Goal: Task Accomplishment & Management: Complete application form

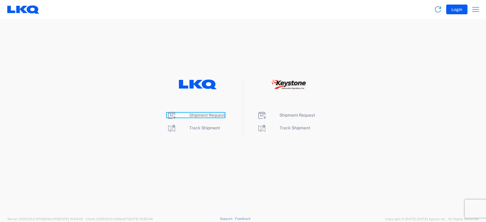
click at [205, 115] on span "Shipment Request" at bounding box center [207, 115] width 36 height 5
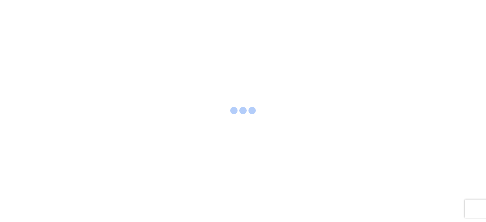
select select "FULL"
select select "LBS"
select select "IN"
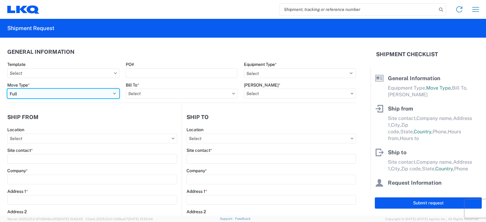
click at [36, 92] on select "Select Full Partial TL" at bounding box center [63, 94] width 112 height 10
select select "PARTIAL_TL"
click at [7, 89] on select "Select Full Partial TL" at bounding box center [63, 94] width 112 height 10
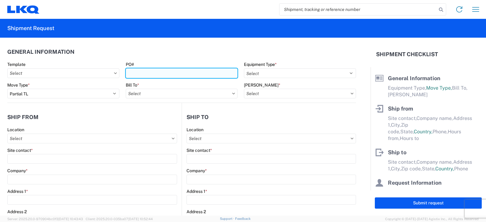
click at [134, 72] on input "PO#" at bounding box center [182, 73] width 112 height 10
type input "PWR#'S 130015, 130016, 130017, 130018, 130019--[PERSON_NAME]"
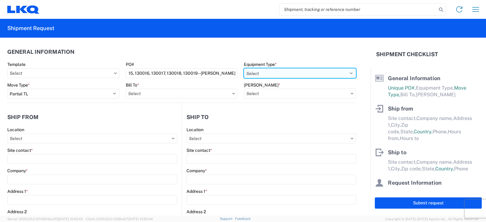
click at [261, 71] on select "Select 53’ Dry Van Flatbed Dropdeck (van) Lowboy (flatbed) Rail" at bounding box center [300, 73] width 112 height 10
select select "STDV"
click at [244, 68] on select "Select 53’ Dry Van Flatbed Dropdeck (van) Lowboy (flatbed) Rail" at bounding box center [300, 73] width 112 height 10
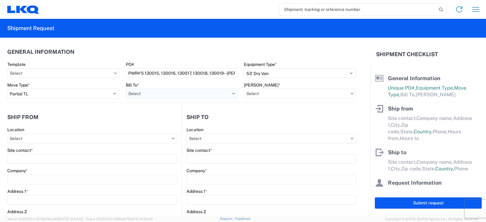
click at [140, 91] on input "text" at bounding box center [182, 94] width 112 height 10
type input "3238"
click at [155, 120] on div "3238 - Huntington IDC" at bounding box center [179, 121] width 106 height 10
type input "3238 - Huntington IDC"
click at [260, 95] on input "text" at bounding box center [300, 94] width 112 height 10
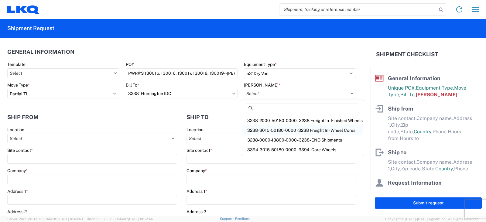
click at [263, 130] on div "3238-3015-50180-0000 - 3238 Freight In - Wheel Cores" at bounding box center [303, 131] width 120 height 10
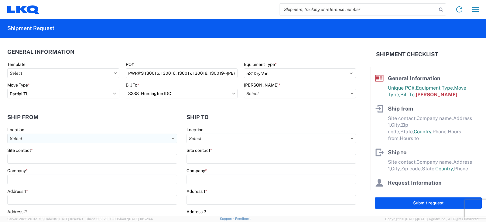
type input "3238-3015-50180-0000 - 3238 Freight In - Wheel Cores"
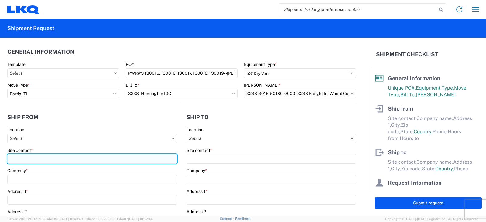
click at [24, 158] on input "Site contact *" at bounding box center [92, 159] width 170 height 10
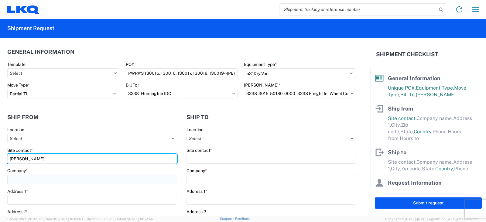
type input "[PERSON_NAME]"
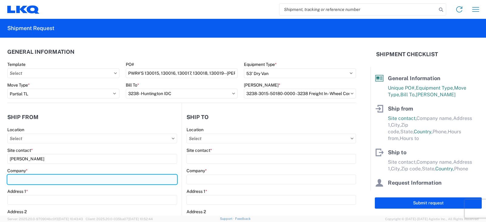
type input "M&M AUTO PARTS"
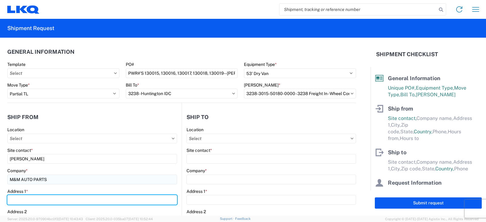
type input "[STREET_ADDRESS][PERSON_NAME]"
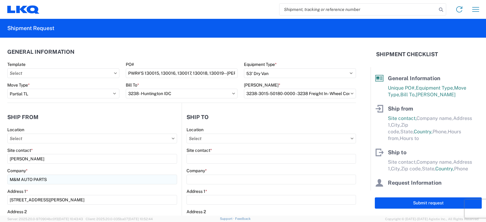
type input "[GEOGRAPHIC_DATA]"
type input "22401"
select select "VA"
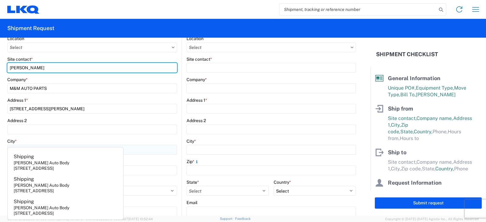
scroll to position [152, 0]
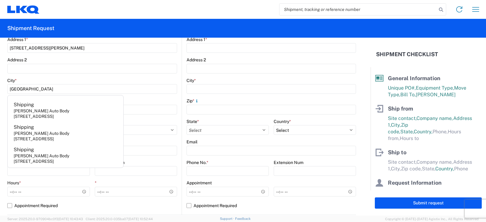
click at [163, 124] on div "Country * Select [GEOGRAPHIC_DATA] [GEOGRAPHIC_DATA] [GEOGRAPHIC_DATA] [GEOGRAP…" at bounding box center [136, 127] width 83 height 16
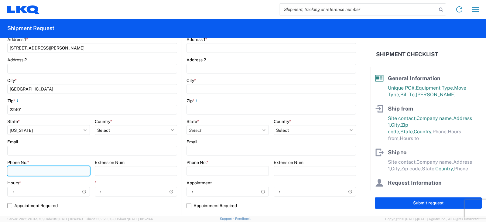
click at [17, 171] on input "Phone No. *" at bounding box center [48, 171] width 83 height 10
type input "[PHONE_NUMBER]"
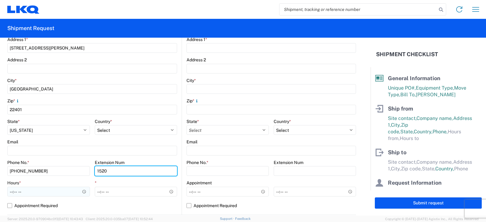
type input "1520"
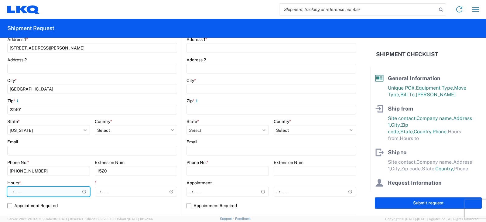
click at [12, 191] on input "Hours *" at bounding box center [48, 192] width 83 height 10
type input "09:00"
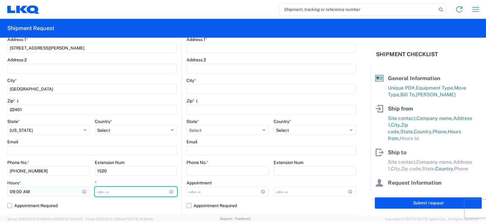
type input "16:00"
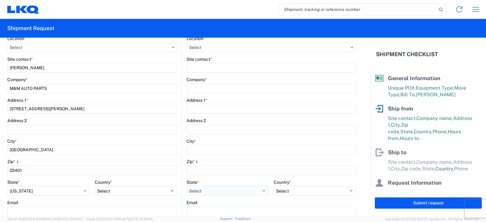
scroll to position [61, 0]
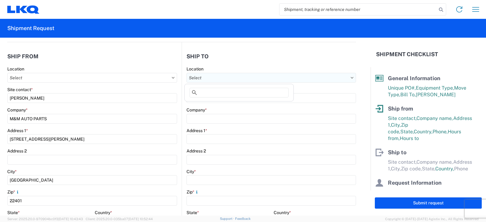
click at [199, 80] on input "text" at bounding box center [272, 78] width 170 height 10
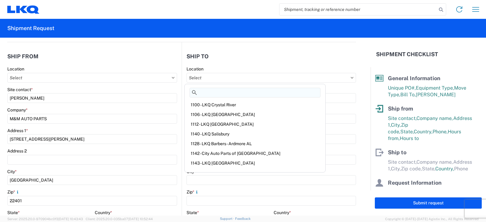
click at [204, 90] on input at bounding box center [255, 93] width 131 height 10
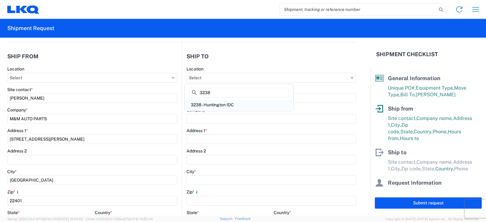
type input "3238"
click at [214, 105] on div "3238 - Huntington IDC" at bounding box center [239, 105] width 106 height 10
type input "3238 - Huntington IDC"
type input "LKQ Corporation"
type input "[STREET_ADDRESS]"
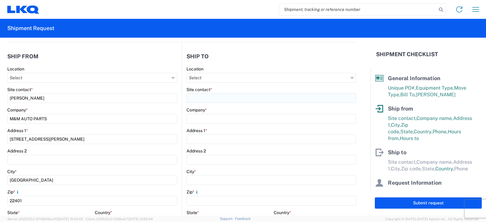
type input "Huntington"
type input "46750"
select select "US"
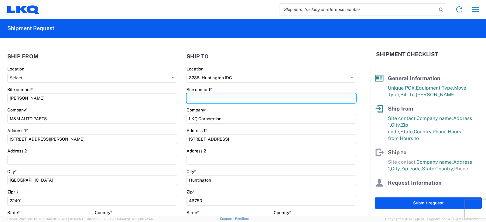
click at [196, 96] on input "Site contact *" at bounding box center [272, 98] width 170 height 10
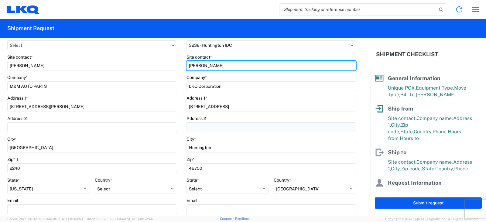
scroll to position [122, 0]
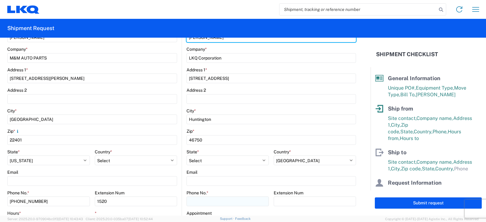
type input "[PERSON_NAME]"
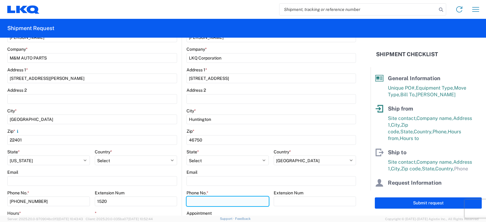
click at [193, 201] on input "Phone No. *" at bounding box center [228, 202] width 82 height 10
type input "[PHONE_NUMBER]"
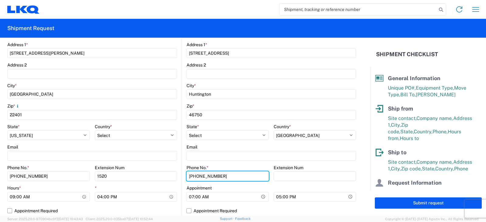
scroll to position [182, 0]
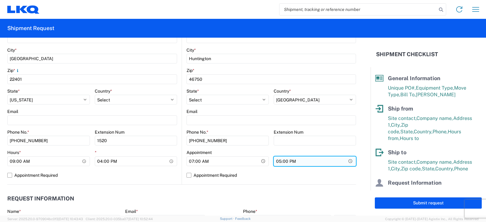
click at [276, 163] on input "17:00" at bounding box center [315, 162] width 82 height 10
type input "15:00"
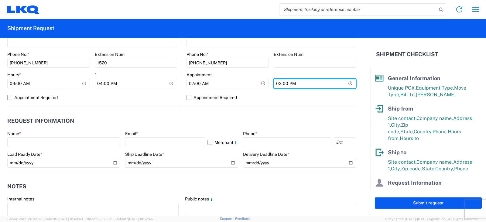
scroll to position [274, 0]
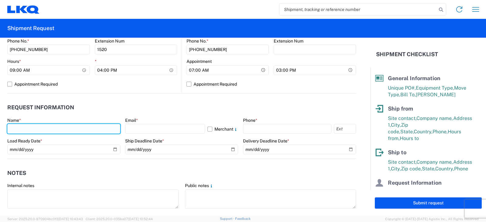
click at [18, 125] on input "text" at bounding box center [63, 129] width 113 height 10
type input "[PERSON_NAME]"
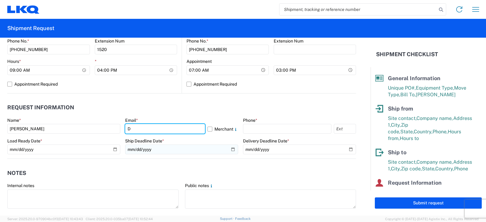
type input "[EMAIL_ADDRESS][DOMAIN_NAME]"
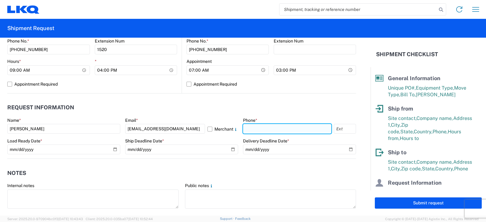
click at [253, 131] on input "text" at bounding box center [287, 129] width 88 height 10
type input "[PHONE_NUMBER]"
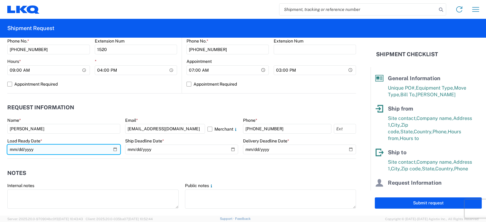
click at [115, 148] on input "date" at bounding box center [63, 150] width 113 height 10
type input "[DATE]"
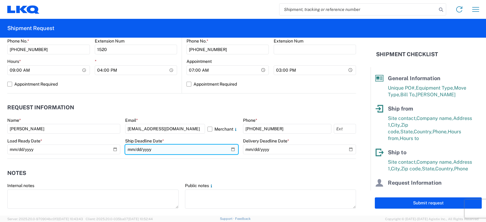
click at [228, 149] on input "date" at bounding box center [181, 150] width 113 height 10
type input "[DATE]"
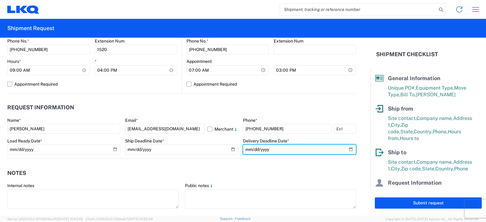
click at [345, 149] on input "date" at bounding box center [299, 150] width 113 height 10
type input "[DATE]"
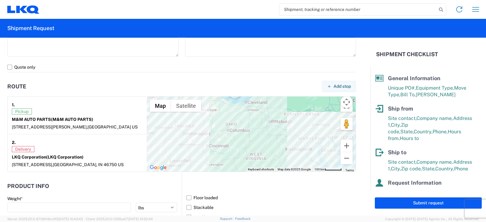
scroll to position [486, 0]
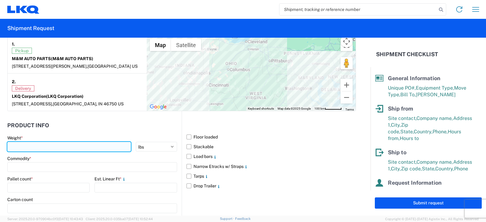
click at [14, 147] on input "number" at bounding box center [69, 147] width 124 height 10
type input "5675"
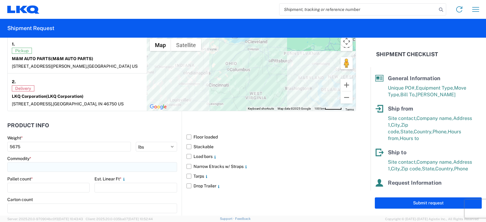
click at [16, 167] on input at bounding box center [92, 167] width 170 height 10
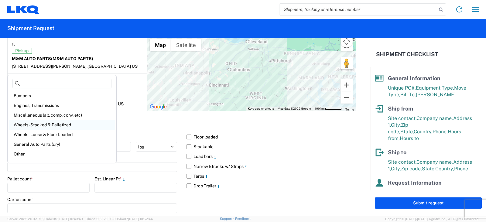
click at [40, 125] on div "Wheels - Stacked & Palletized" at bounding box center [62, 125] width 106 height 10
type input "Wheels - Stacked & Palletized"
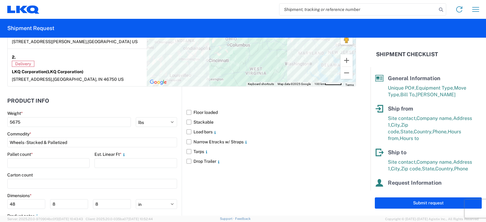
scroll to position [547, 0]
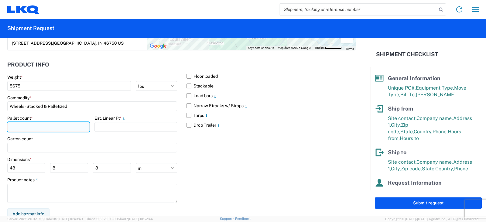
click at [12, 125] on input "number" at bounding box center [48, 127] width 82 height 10
type input "9"
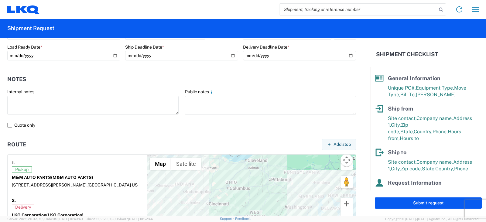
scroll to position [365, 0]
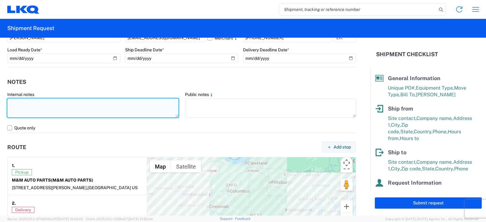
click at [13, 102] on textarea at bounding box center [92, 107] width 171 height 19
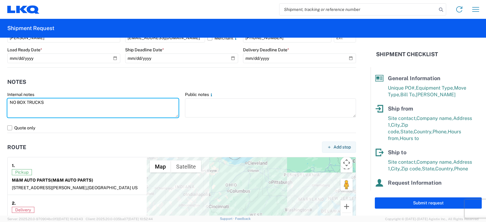
drag, startPoint x: 47, startPoint y: 103, endPoint x: 4, endPoint y: 104, distance: 43.5
click at [4, 104] on agx-form-control-wrapper-v2 "Internal notes NO BOX TRUCKS" at bounding box center [93, 107] width 178 height 31
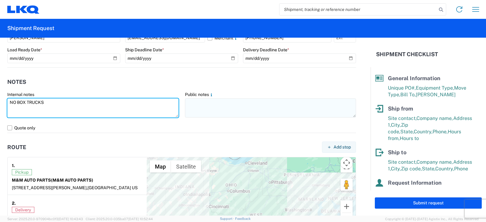
type textarea "NO BOX TRUCKS"
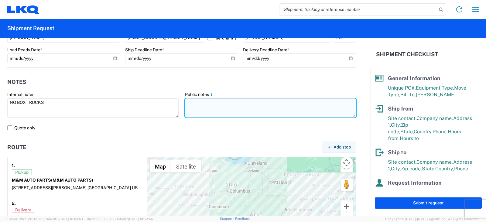
click at [195, 101] on textarea at bounding box center [270, 107] width 171 height 19
paste textarea "NO BOX TRUCKS"
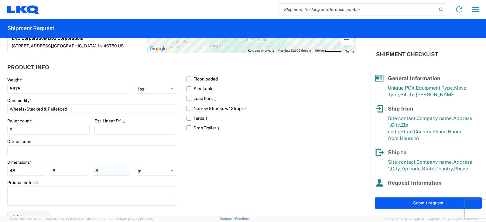
scroll to position [551, 0]
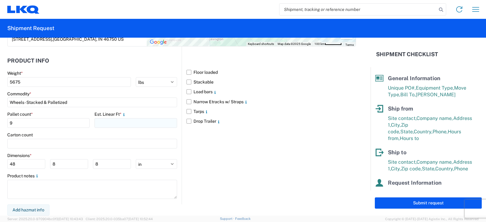
type textarea "NO BOX TRUCKS"
click at [106, 123] on input "number" at bounding box center [136, 123] width 82 height 10
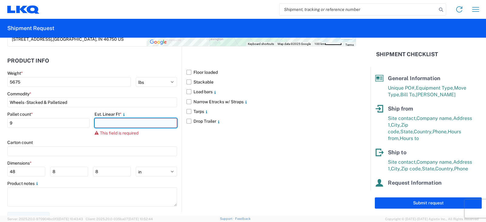
click at [118, 121] on input "number" at bounding box center [136, 123] width 82 height 10
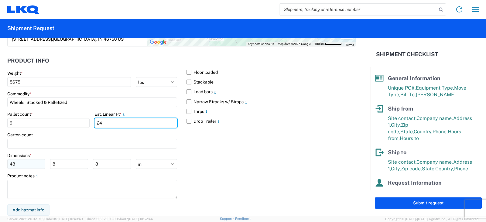
type input "24"
drag, startPoint x: 17, startPoint y: 163, endPoint x: 3, endPoint y: 162, distance: 13.7
click at [4, 164] on form "General Information Template PO# PWR#'S 130015, 130016, 130017, 130018, 130019-…" at bounding box center [185, 127] width 371 height 178
type input "62"
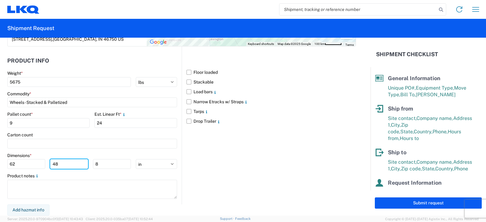
type input "48"
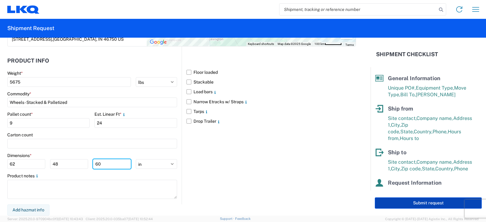
type input "60"
click at [424, 203] on button "Submit request" at bounding box center [428, 203] width 107 height 11
select select "US"
